Goal: Information Seeking & Learning: Learn about a topic

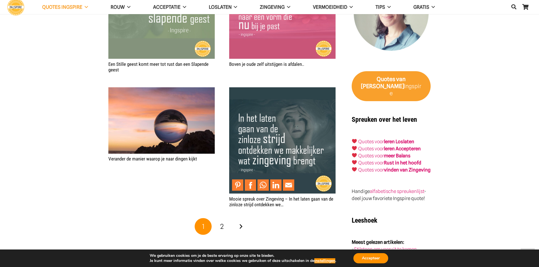
scroll to position [849, 0]
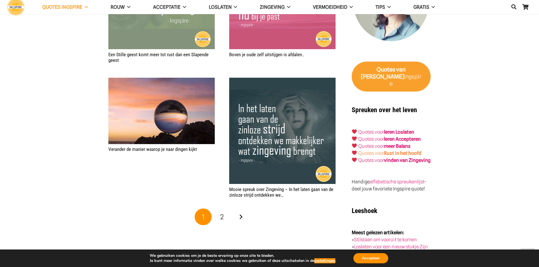
click at [408, 151] on strong "Rust in het hoofd" at bounding box center [402, 154] width 37 height 6
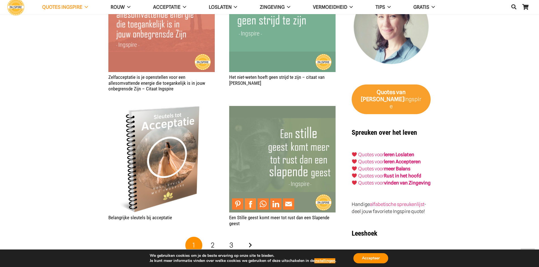
scroll to position [962, 0]
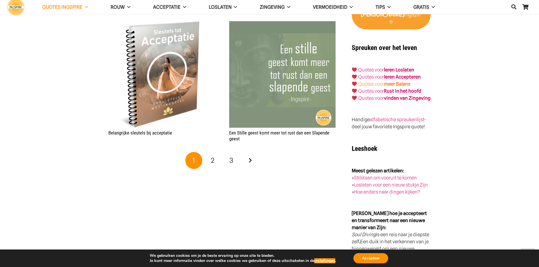
click at [397, 81] on strong "meer Balans" at bounding box center [397, 84] width 27 height 6
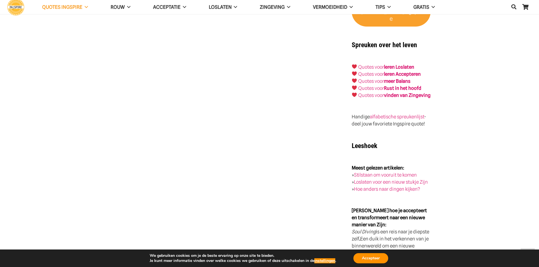
scroll to position [1161, 0]
